Goal: Navigation & Orientation: Find specific page/section

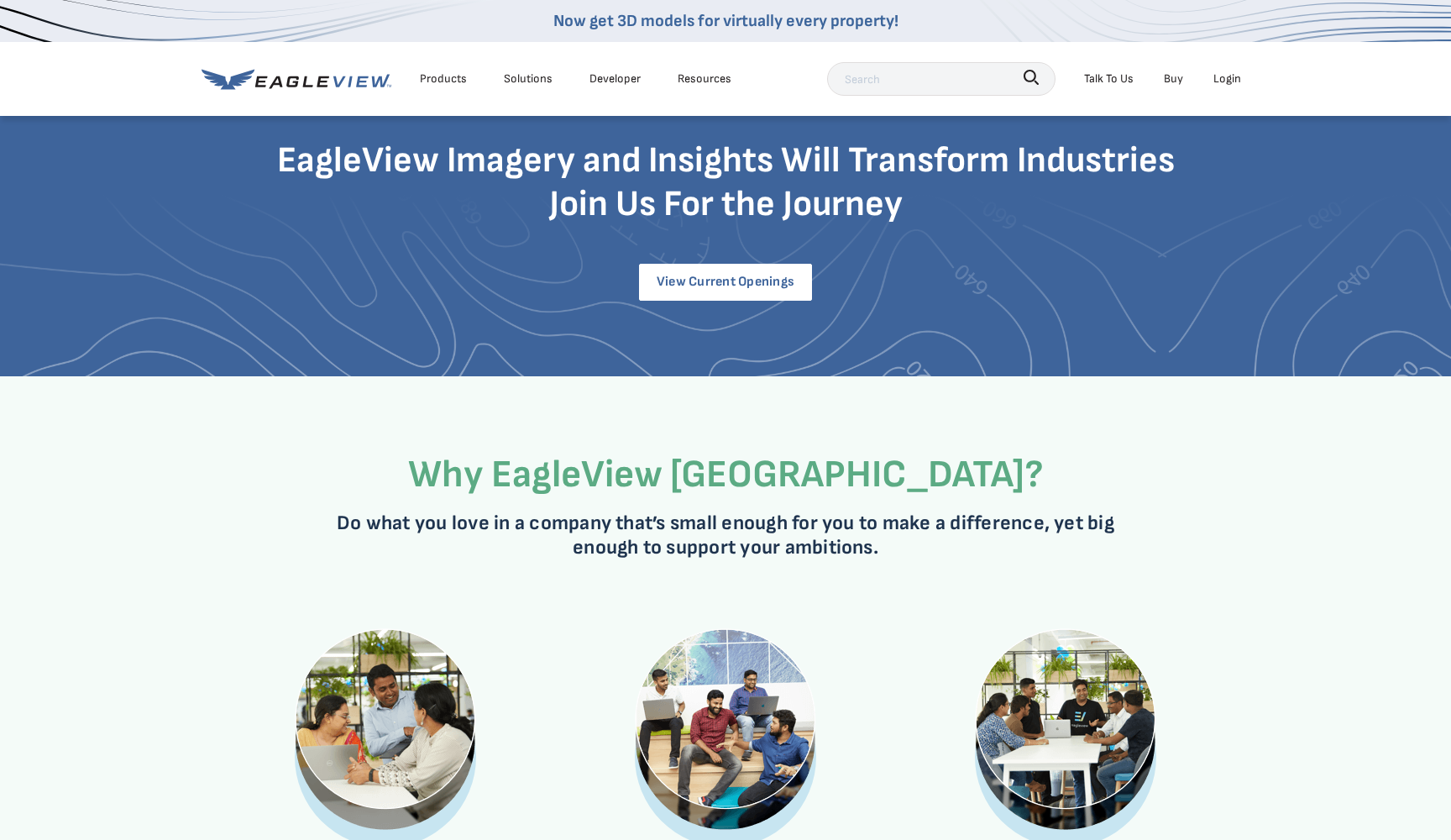
click at [725, 284] on link "View current openings" at bounding box center [725, 282] width 173 height 36
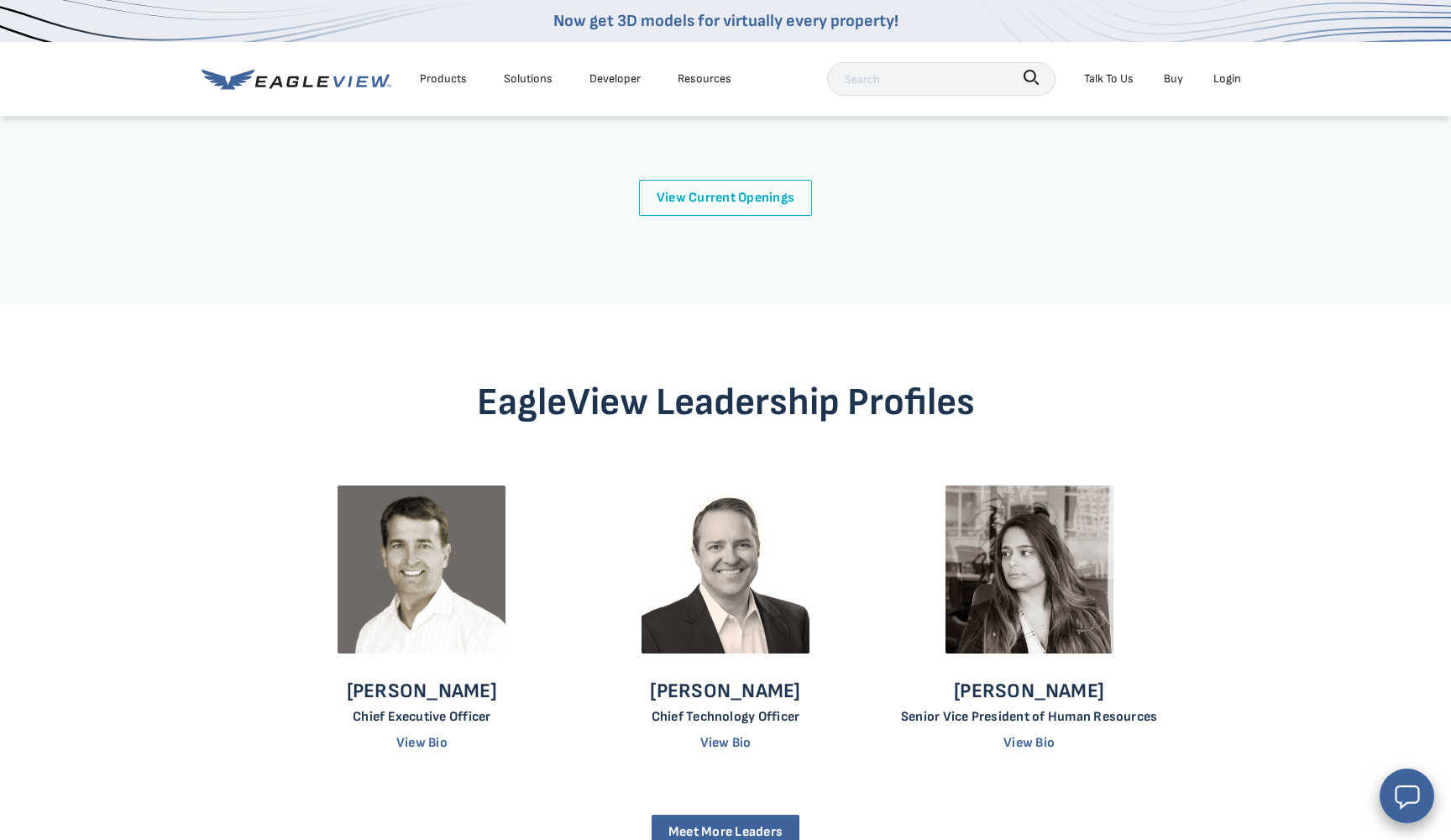
scroll to position [4009, 0]
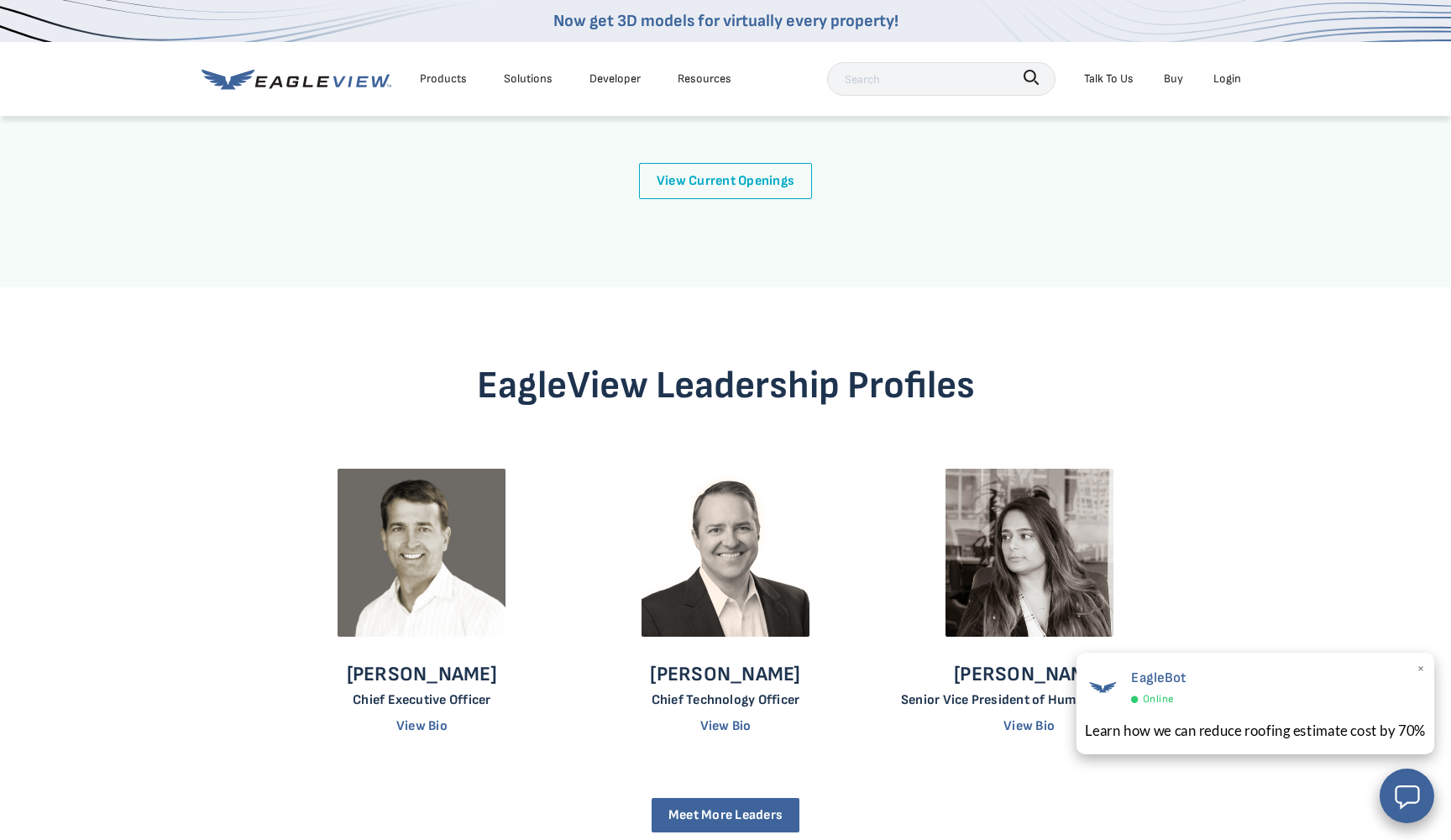
click at [1422, 671] on span "×" at bounding box center [1421, 670] width 9 height 25
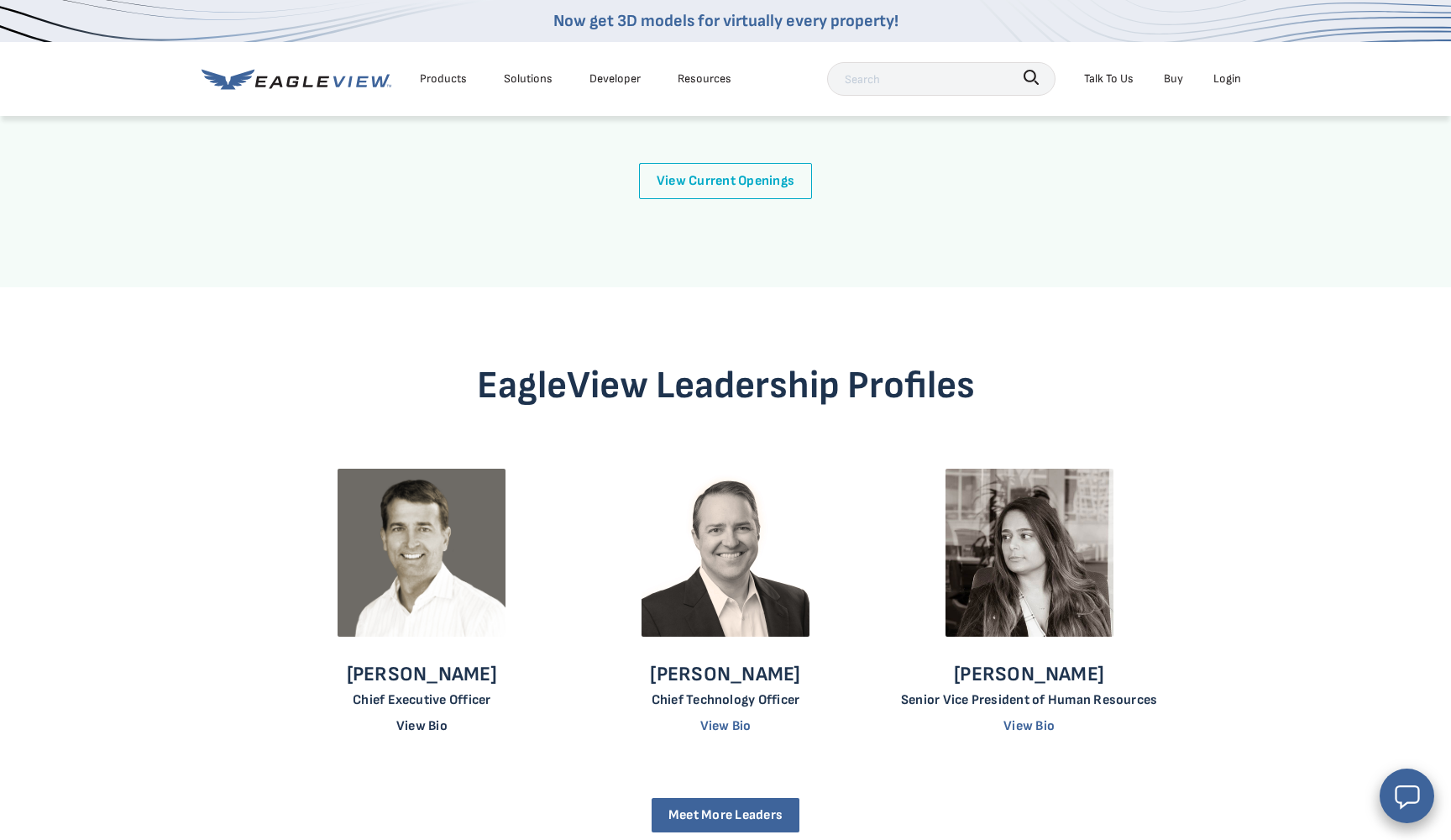
click at [434, 718] on link "View Bio" at bounding box center [421, 726] width 51 height 16
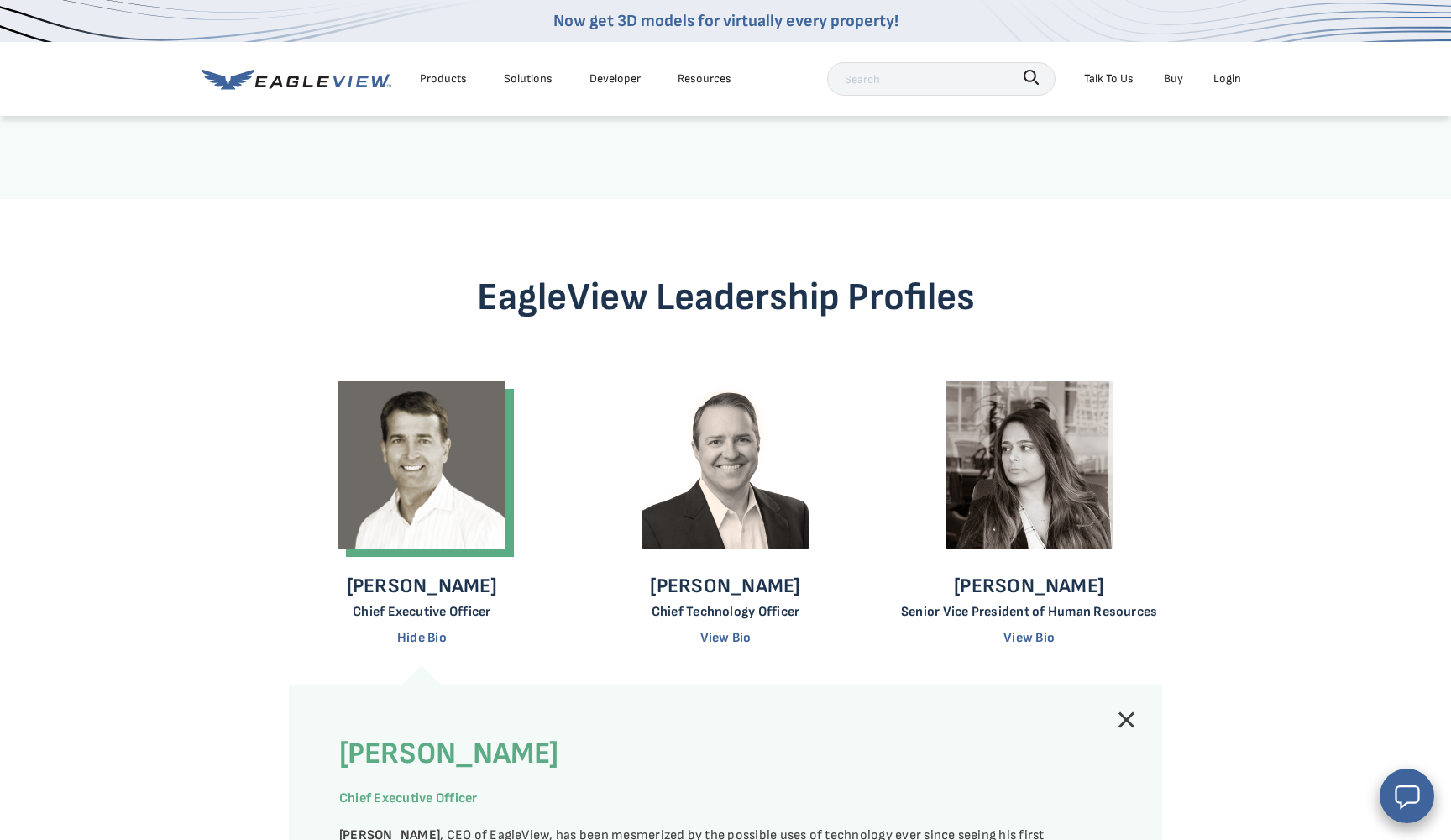
scroll to position [4085, 0]
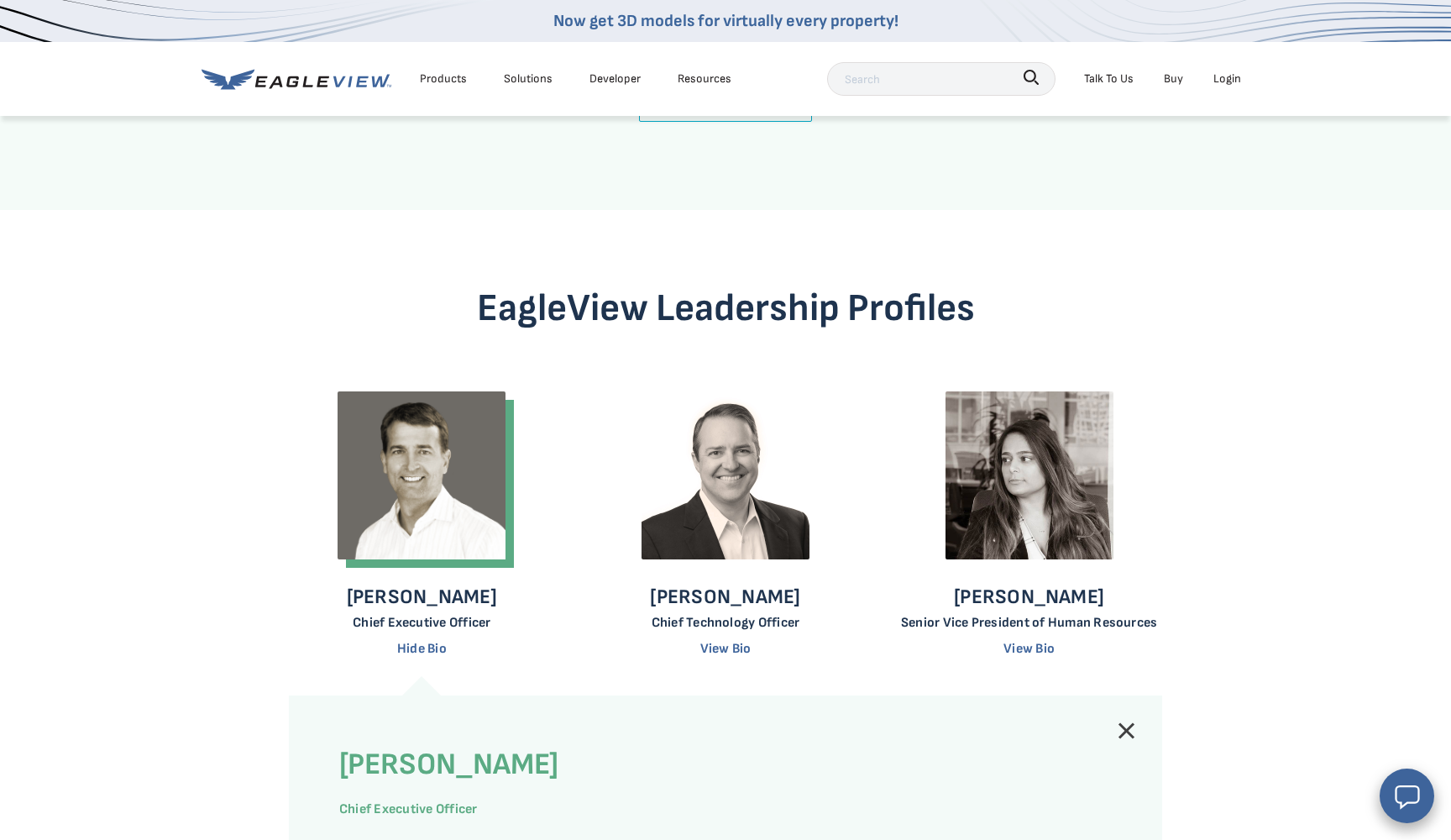
click at [1134, 720] on link at bounding box center [1126, 730] width 21 height 21
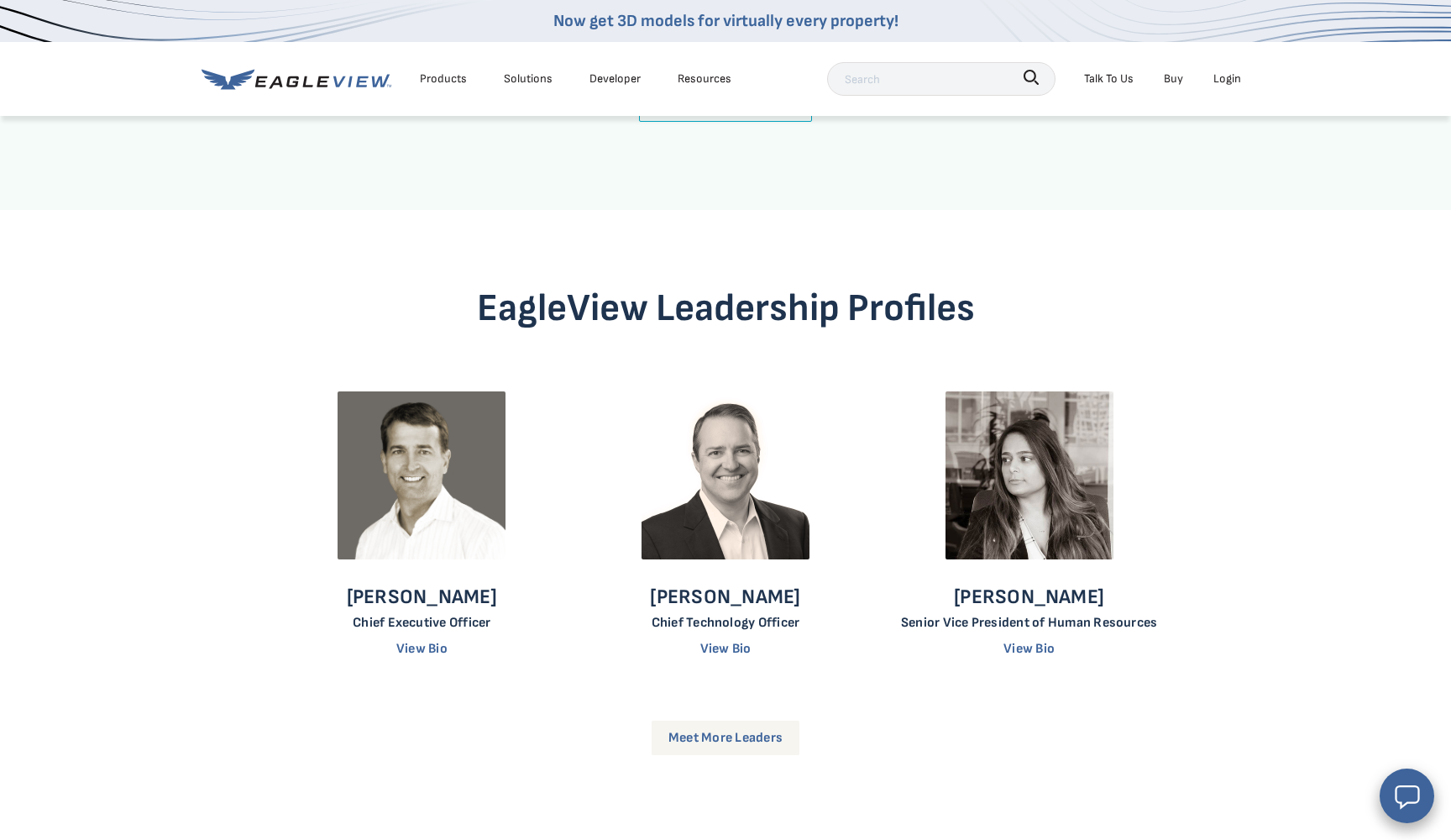
click at [743, 720] on link "Meet More Leaders" at bounding box center [725, 737] width 148 height 34
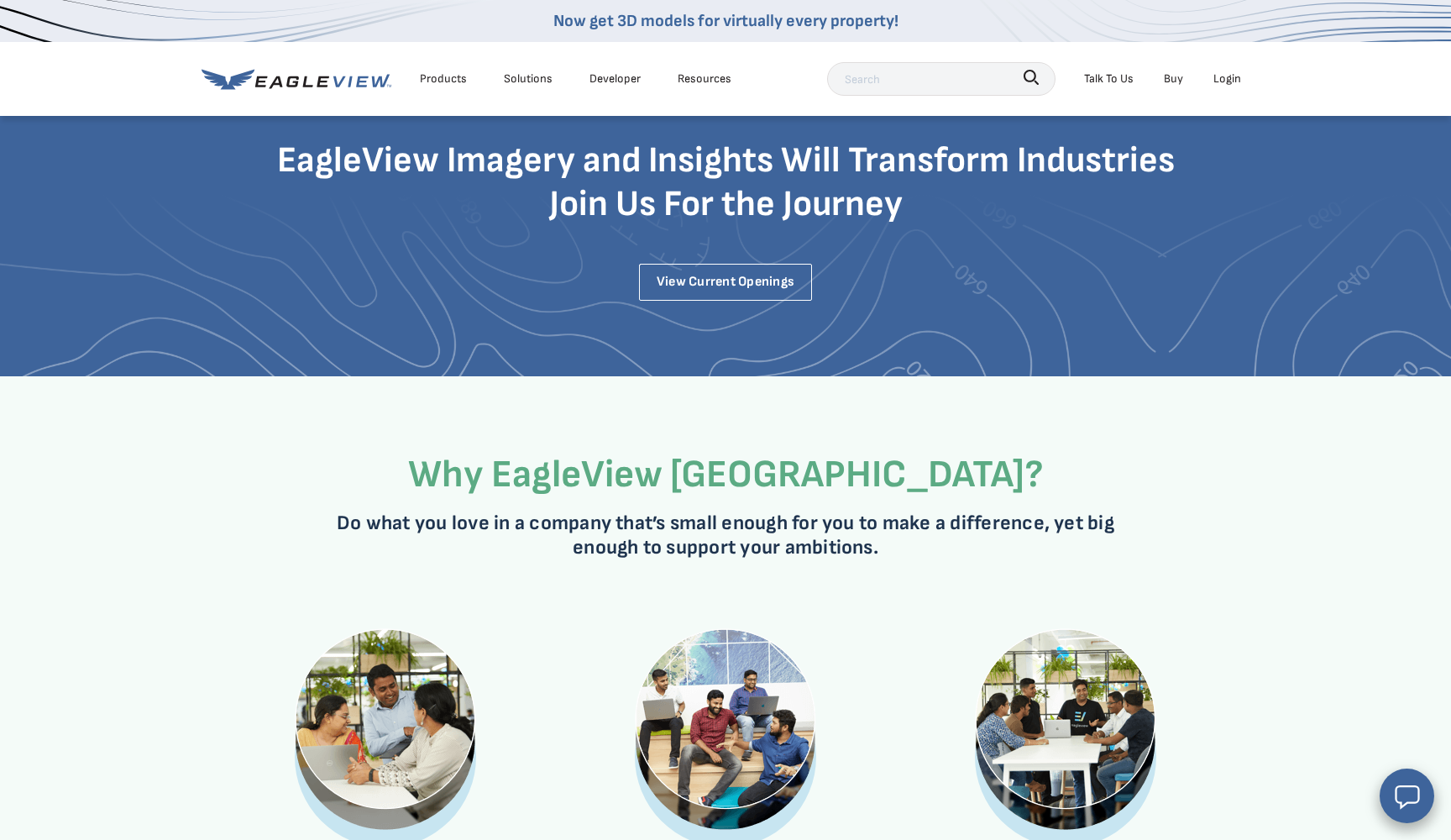
scroll to position [0, 0]
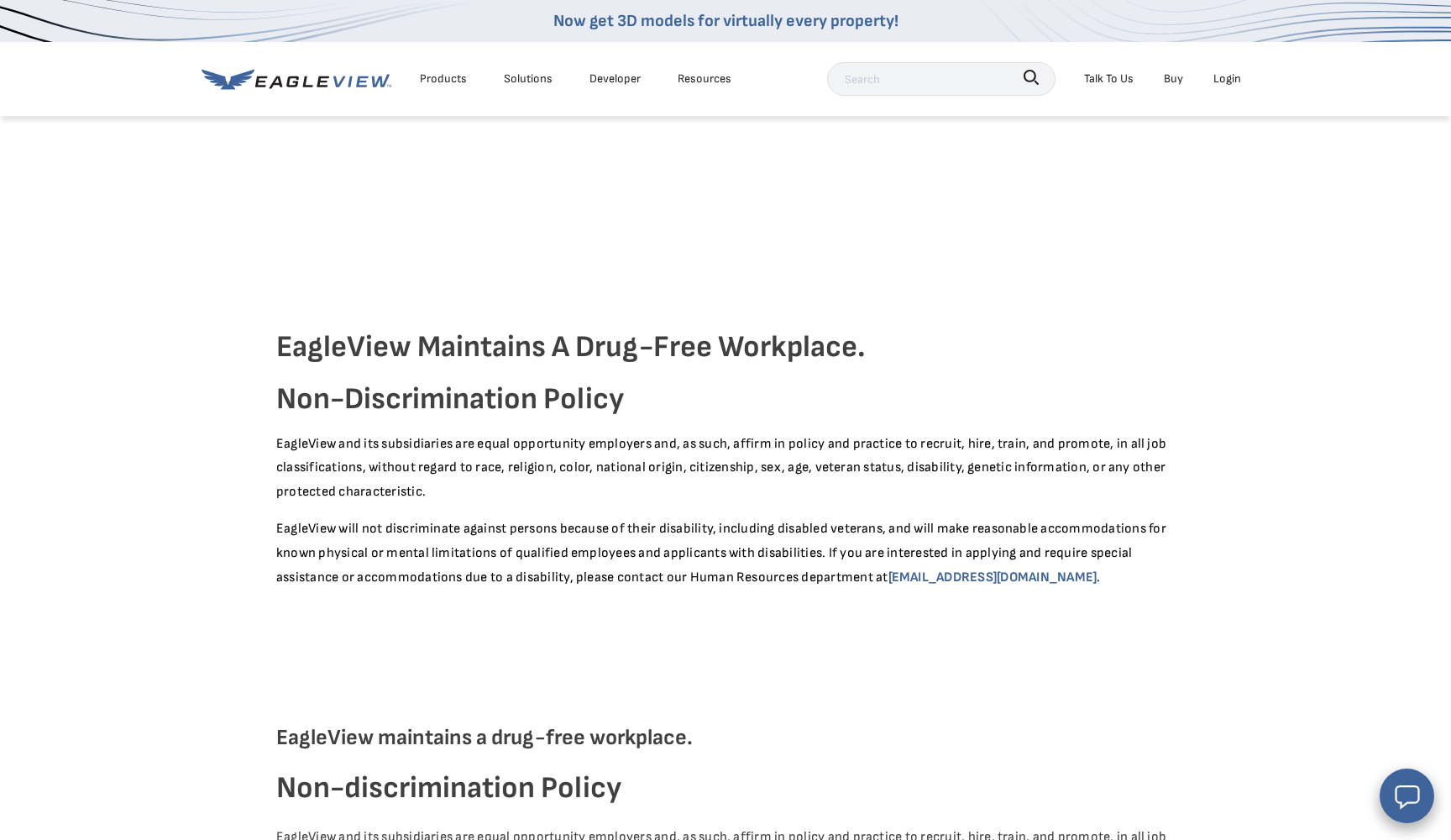
click at [353, 77] on icon at bounding box center [296, 79] width 190 height 21
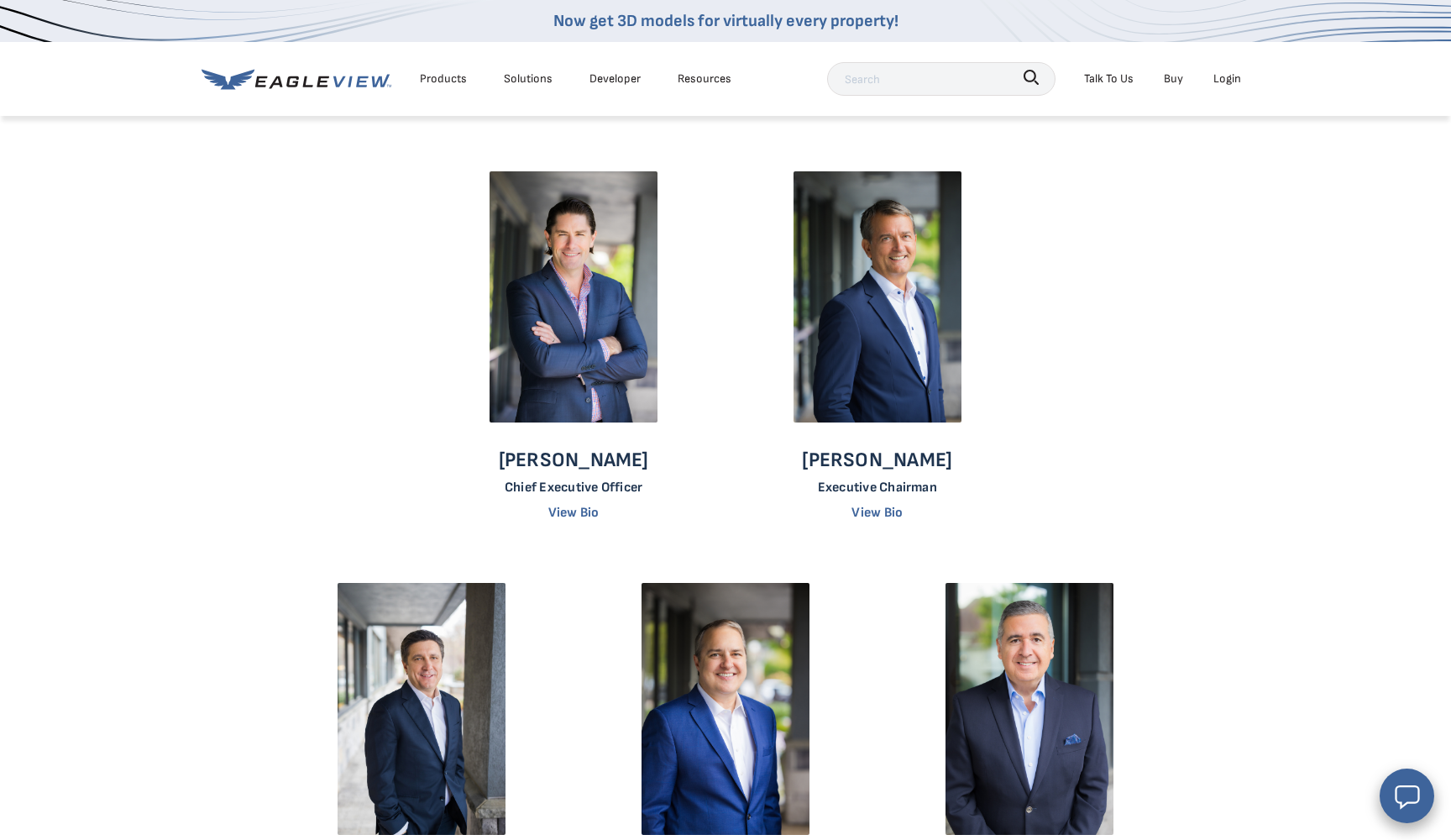
click at [603, 75] on link "Developer" at bounding box center [615, 78] width 51 height 21
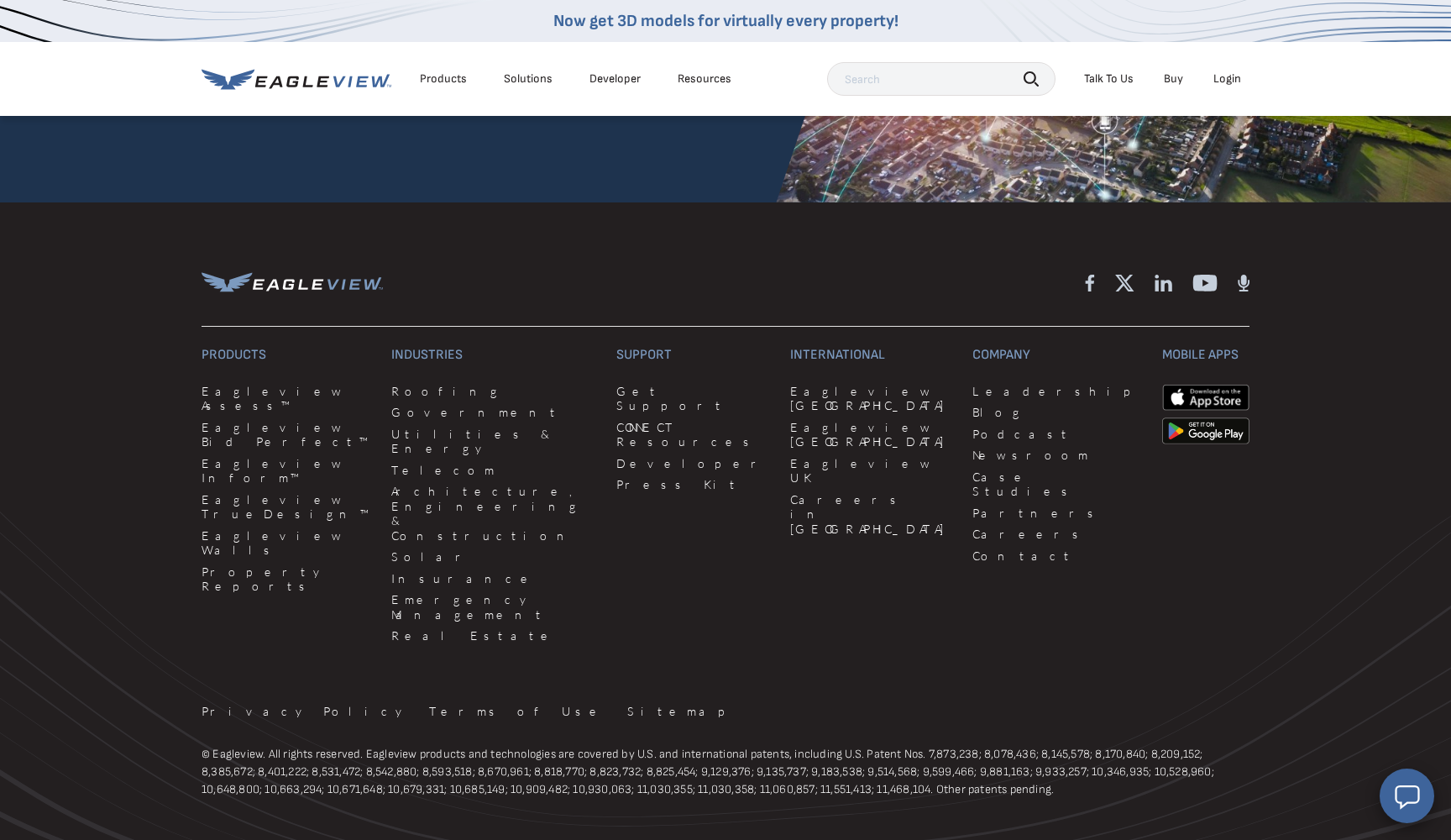
scroll to position [4433, 0]
click at [794, 495] on link "Careers in [GEOGRAPHIC_DATA]" at bounding box center [870, 517] width 162 height 45
